Goal: Navigation & Orientation: Find specific page/section

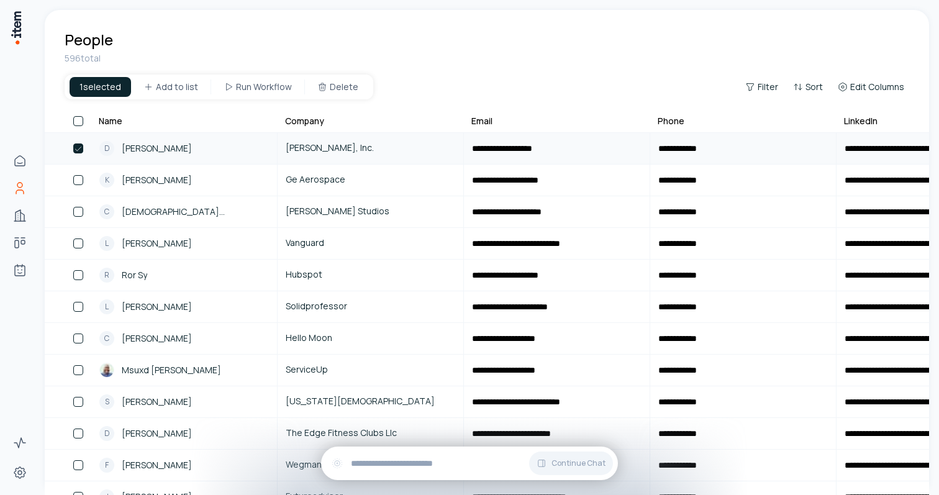
type button "on"
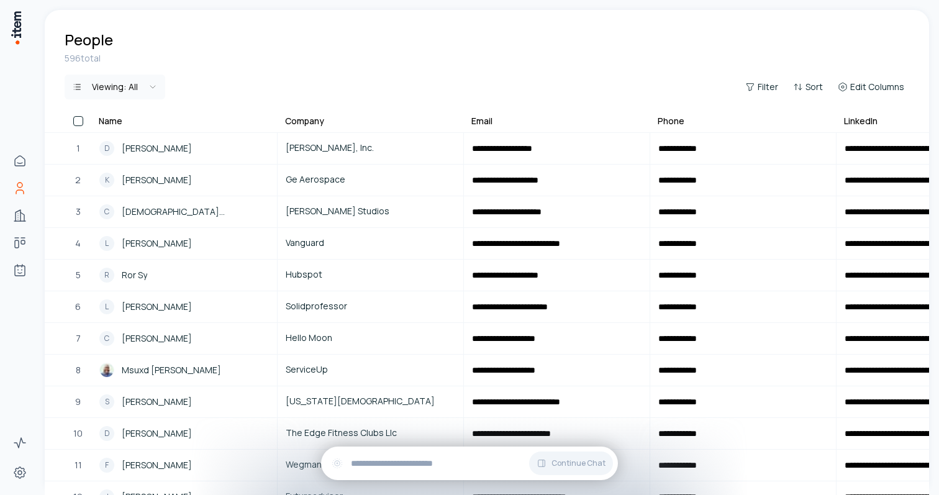
click at [80, 127] on th at bounding box center [68, 123] width 47 height 18
click at [80, 125] on button "button" at bounding box center [78, 121] width 10 height 10
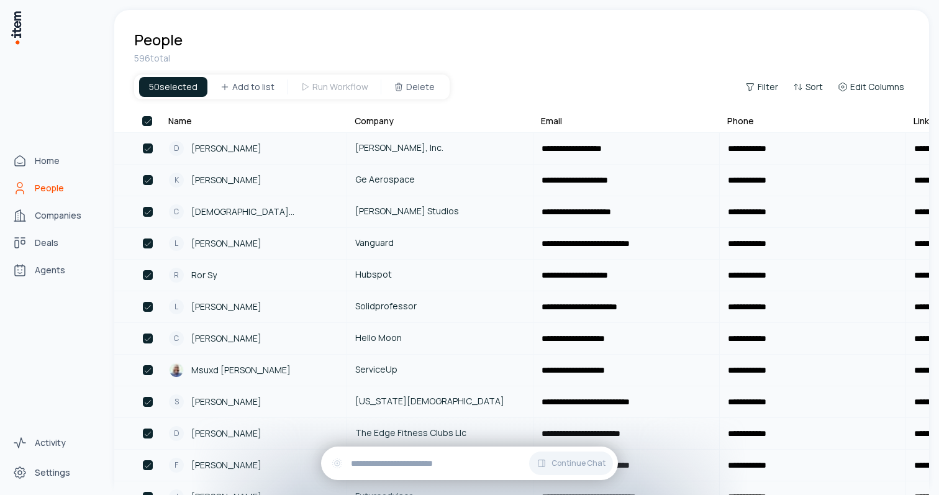
click at [44, 193] on span "People" at bounding box center [49, 188] width 29 height 12
click at [44, 157] on span "Home" at bounding box center [47, 161] width 25 height 12
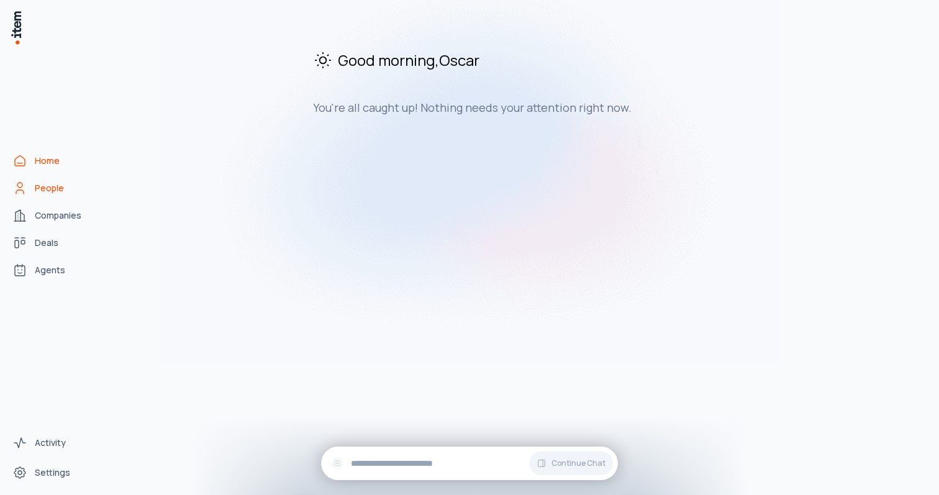
click at [45, 197] on link "People" at bounding box center [54, 188] width 94 height 25
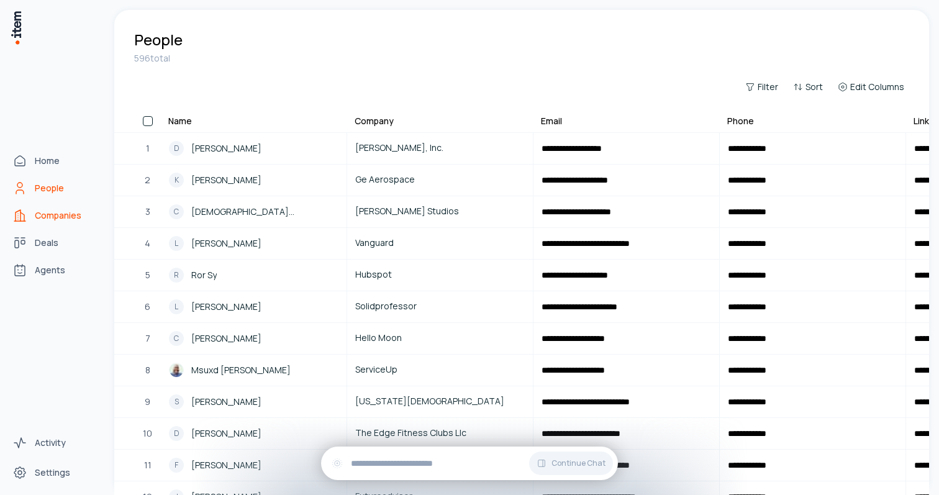
click at [41, 209] on span "Companies" at bounding box center [58, 215] width 47 height 12
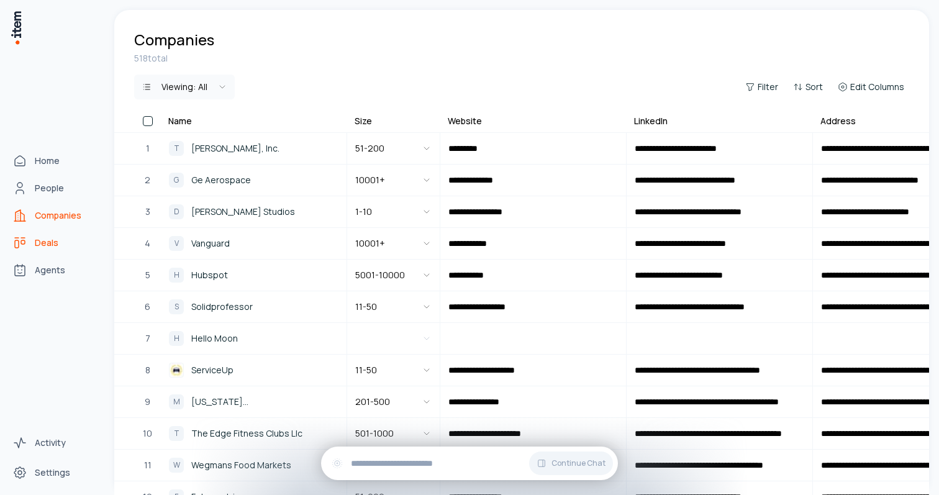
click at [35, 233] on link "Deals" at bounding box center [54, 242] width 94 height 25
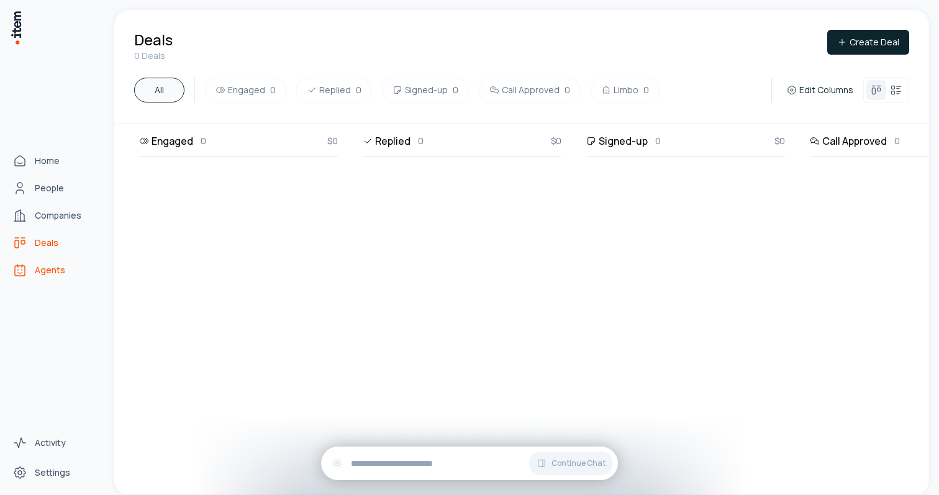
click at [39, 270] on span "Agents" at bounding box center [50, 270] width 30 height 12
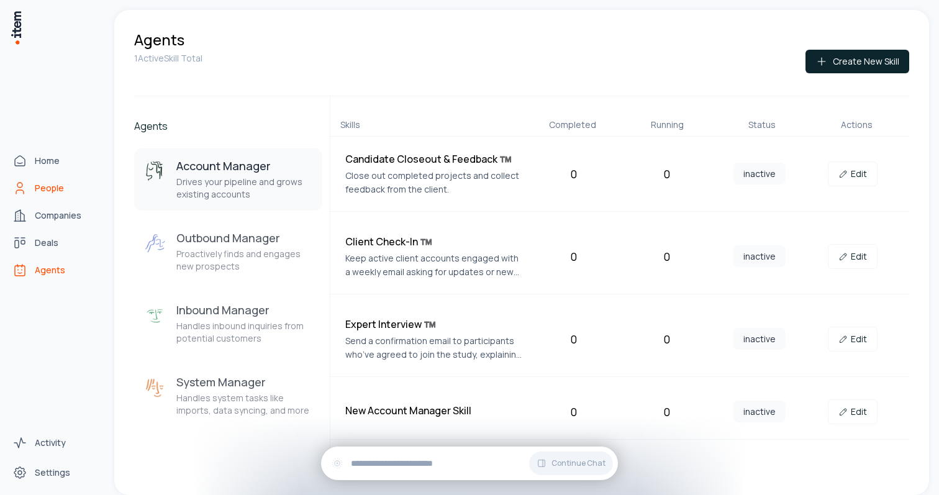
click at [57, 178] on link "People" at bounding box center [54, 188] width 94 height 25
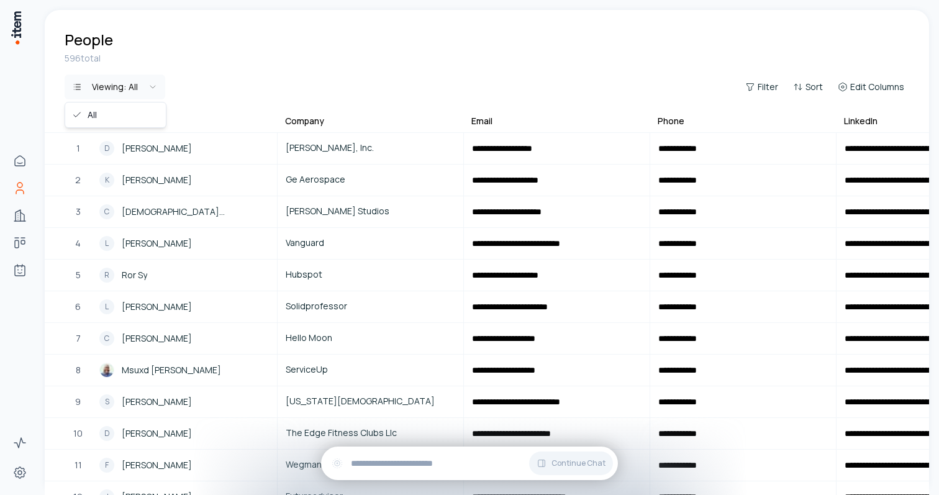
click at [140, 95] on html "**********" at bounding box center [469, 247] width 939 height 495
click at [130, 97] on html "**********" at bounding box center [469, 247] width 939 height 495
click at [208, 154] on div "D David Poninski" at bounding box center [183, 148] width 169 height 15
